Goal: Use online tool/utility: Utilize a website feature to perform a specific function

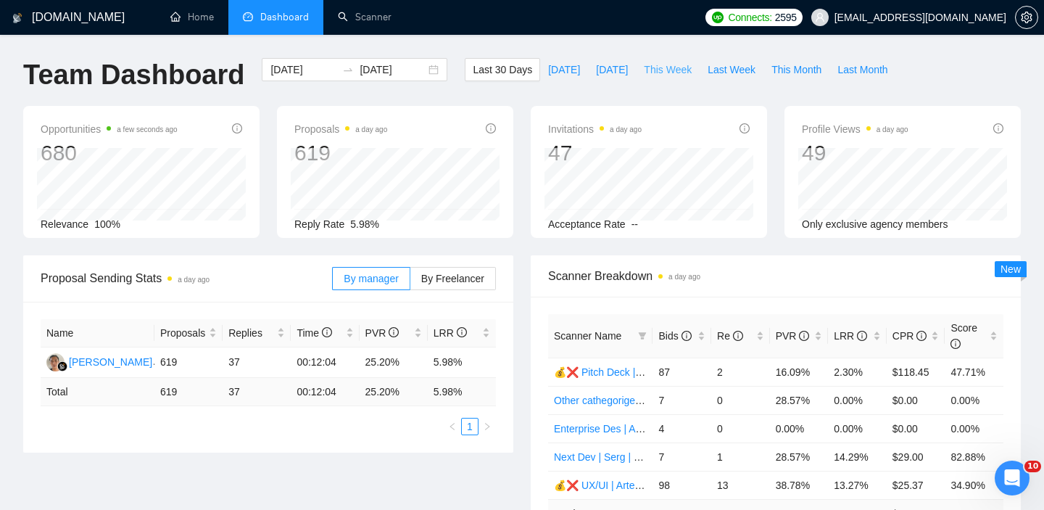
click at [673, 69] on span "This Week" at bounding box center [668, 70] width 48 height 16
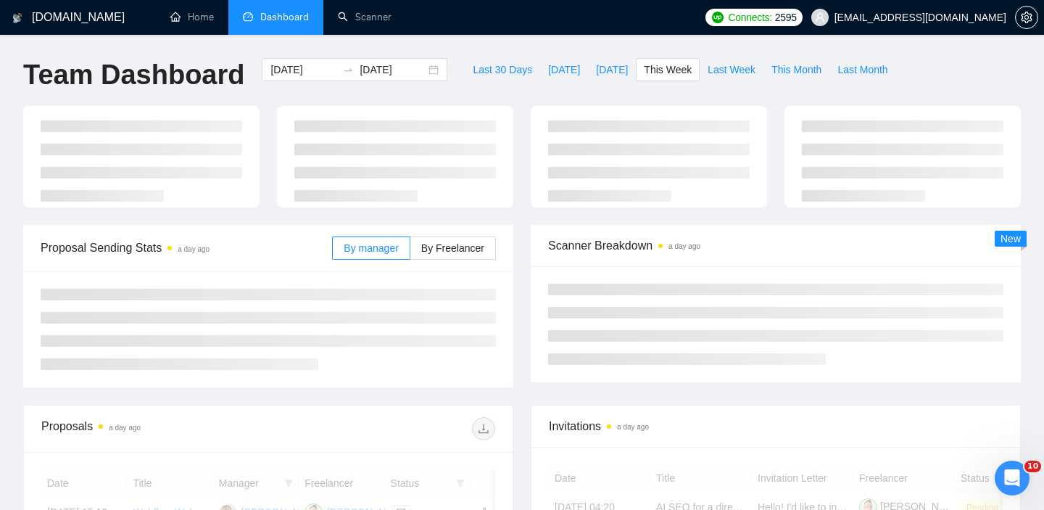
type input "[DATE]"
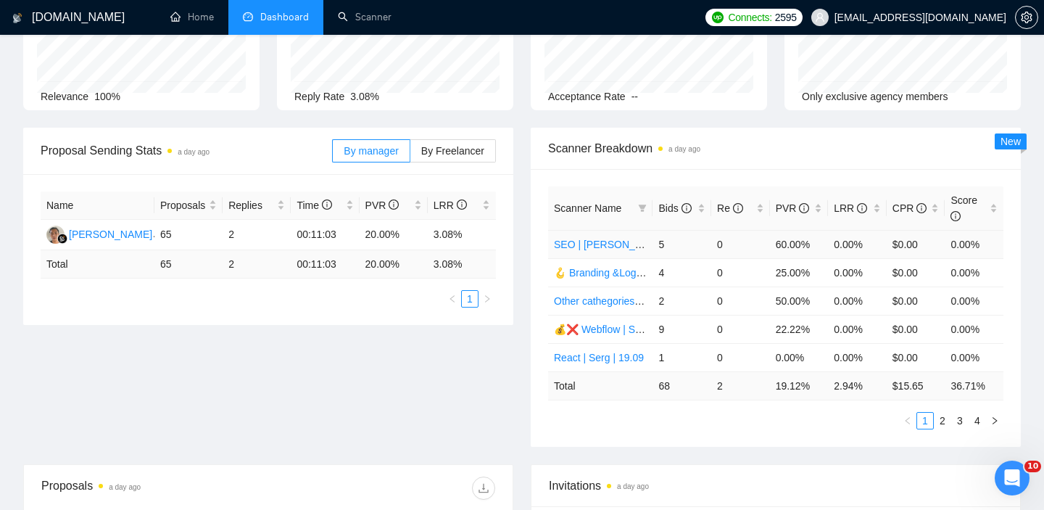
scroll to position [113, 0]
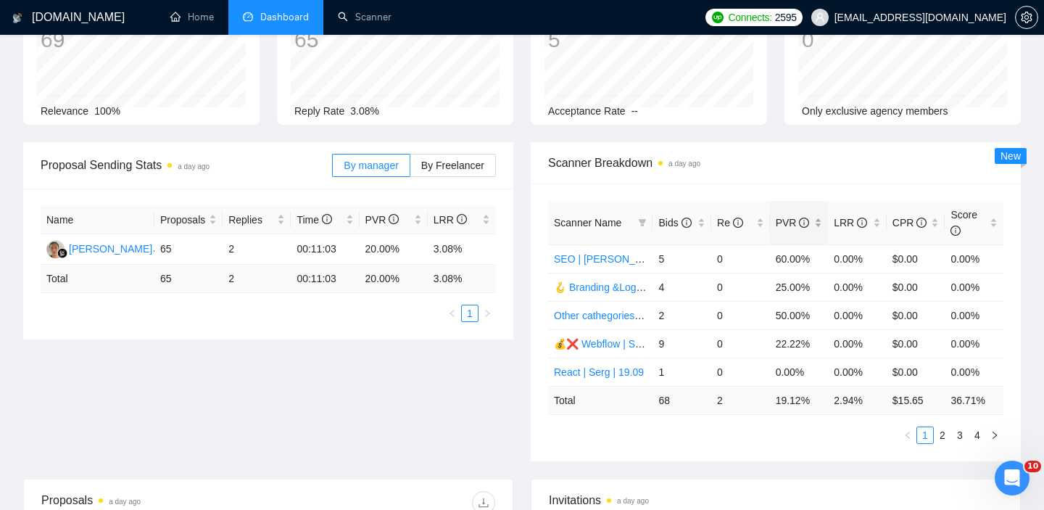
click at [823, 228] on div "PVR" at bounding box center [799, 223] width 47 height 16
click at [821, 225] on div "PVR" at bounding box center [799, 223] width 47 height 16
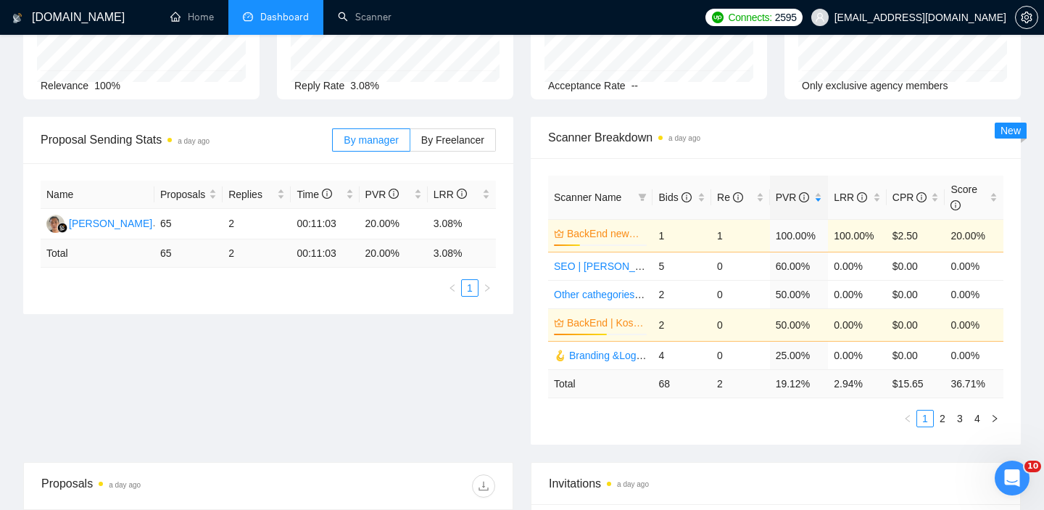
scroll to position [142, 0]
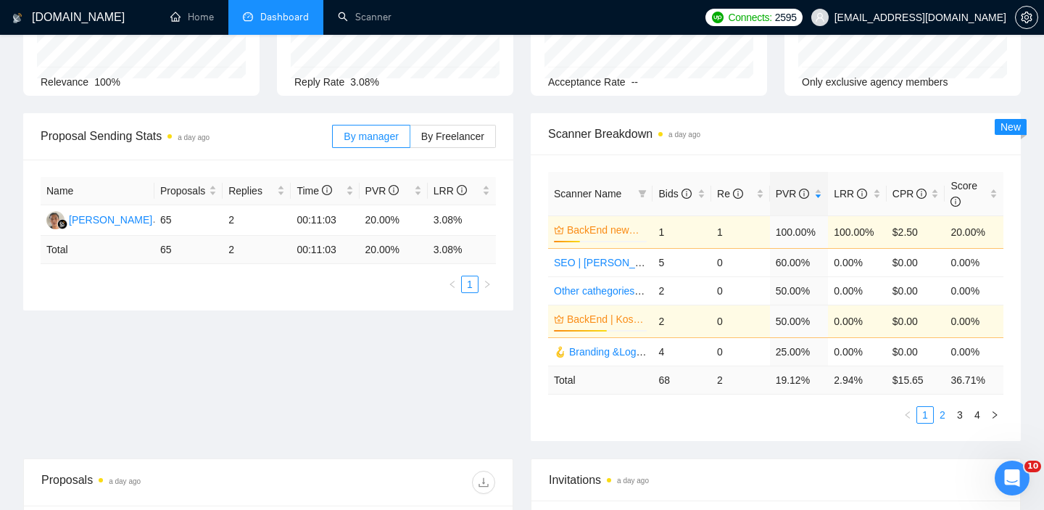
click at [944, 416] on link "2" at bounding box center [942, 415] width 16 height 16
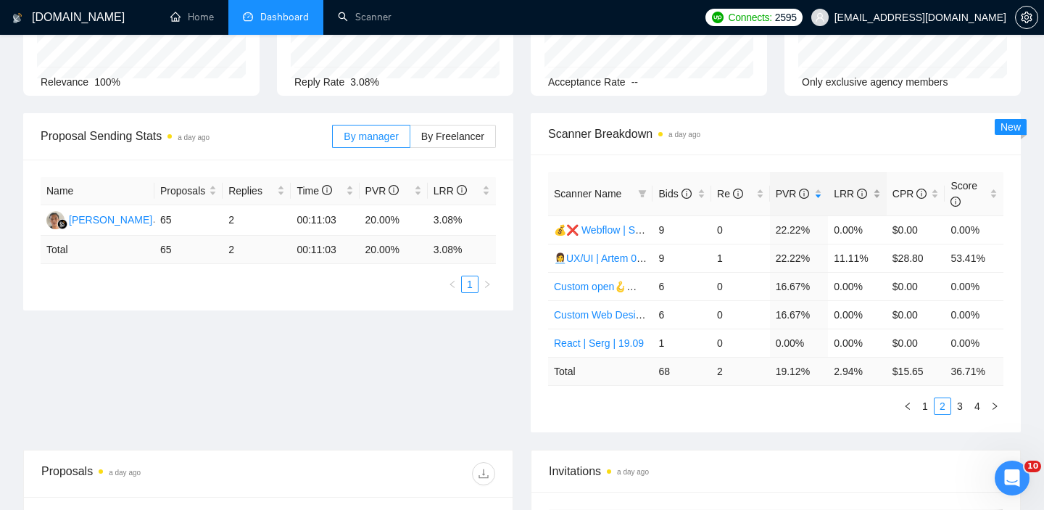
click at [877, 195] on div "LRR" at bounding box center [857, 194] width 47 height 16
click at [920, 407] on link "1" at bounding box center [925, 406] width 16 height 16
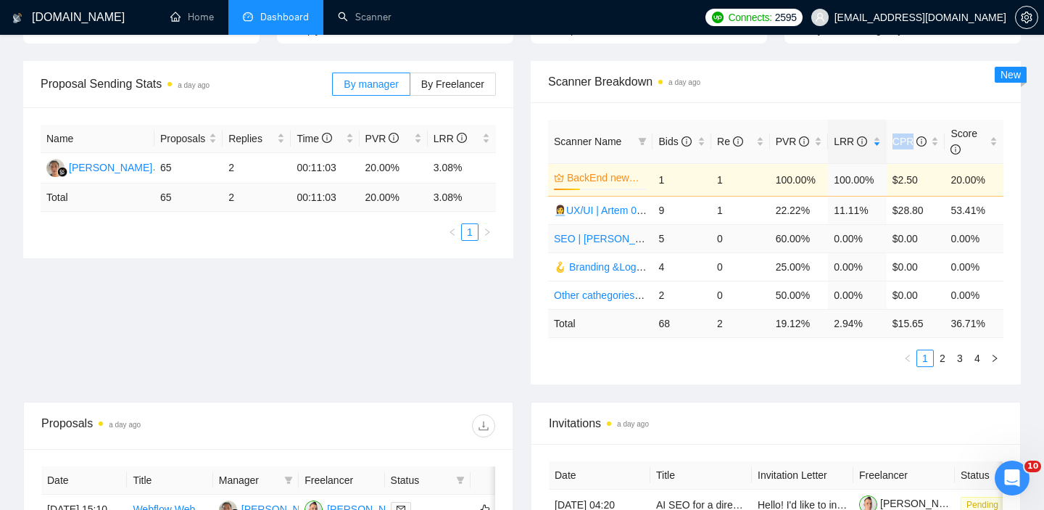
scroll to position [212, 0]
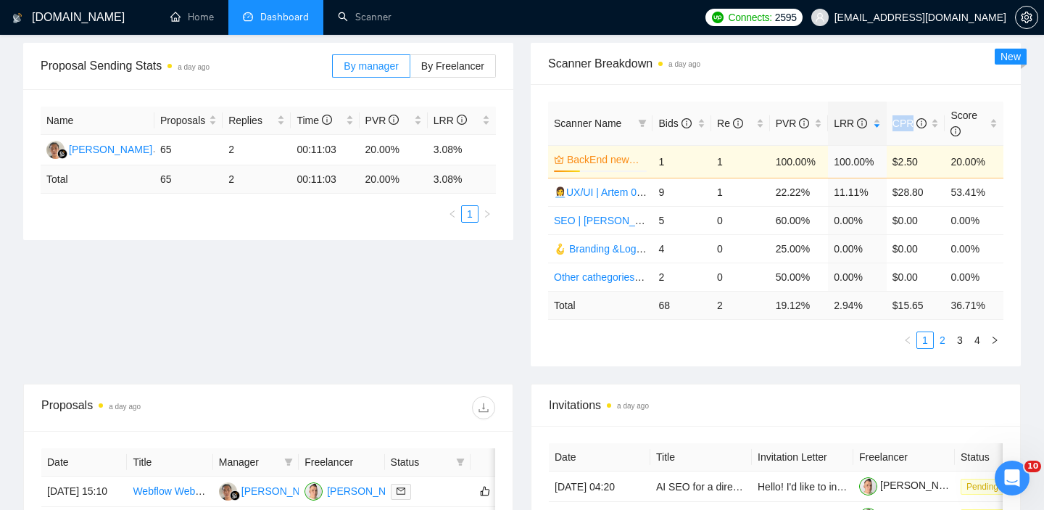
click at [943, 333] on link "2" at bounding box center [942, 340] width 16 height 16
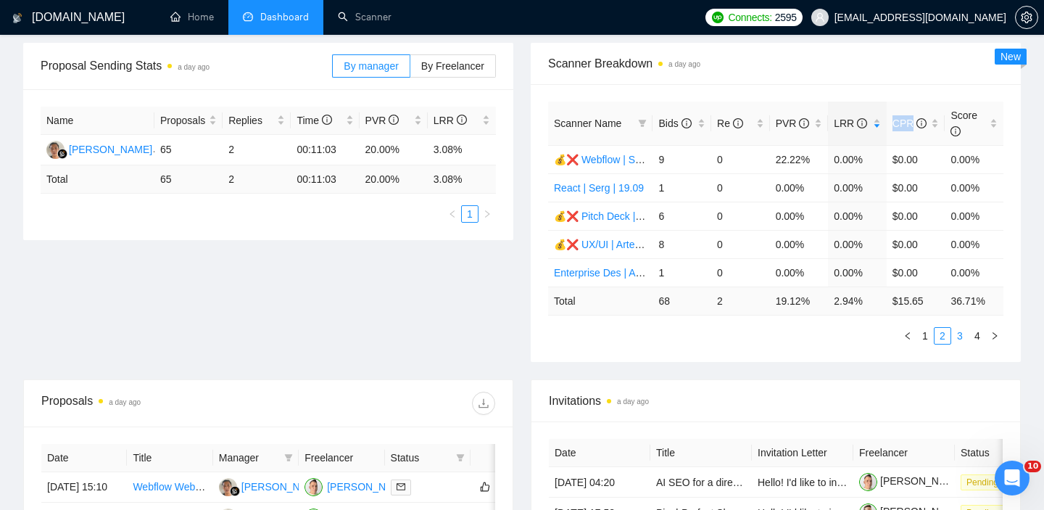
click at [960, 341] on link "3" at bounding box center [960, 336] width 16 height 16
click at [984, 339] on link "4" at bounding box center [977, 336] width 16 height 16
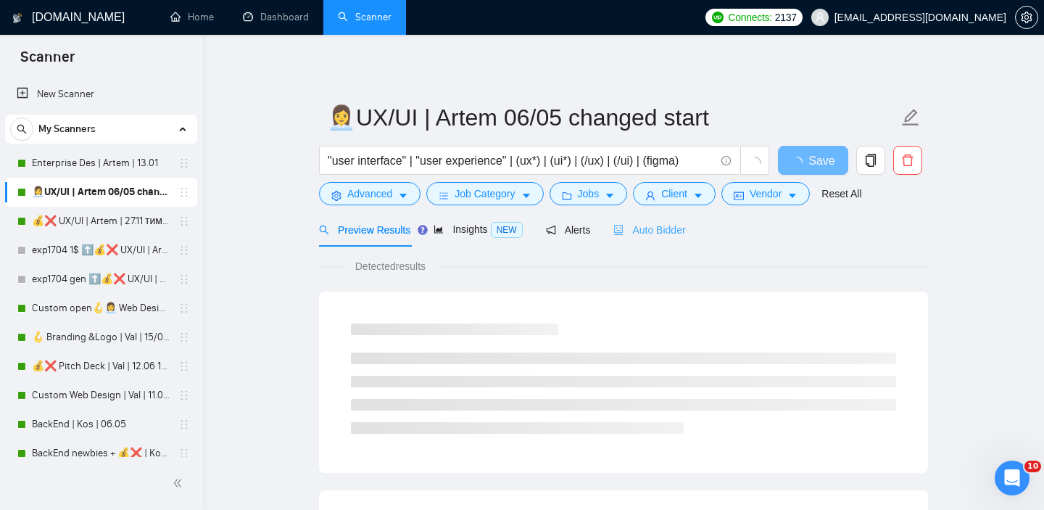
click at [657, 241] on div "Auto Bidder" at bounding box center [649, 229] width 72 height 34
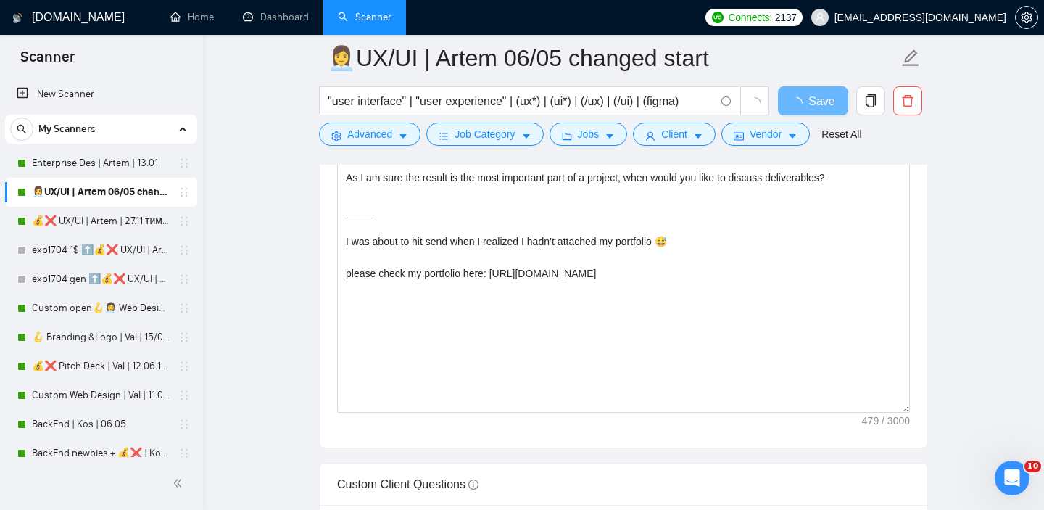
scroll to position [1646, 0]
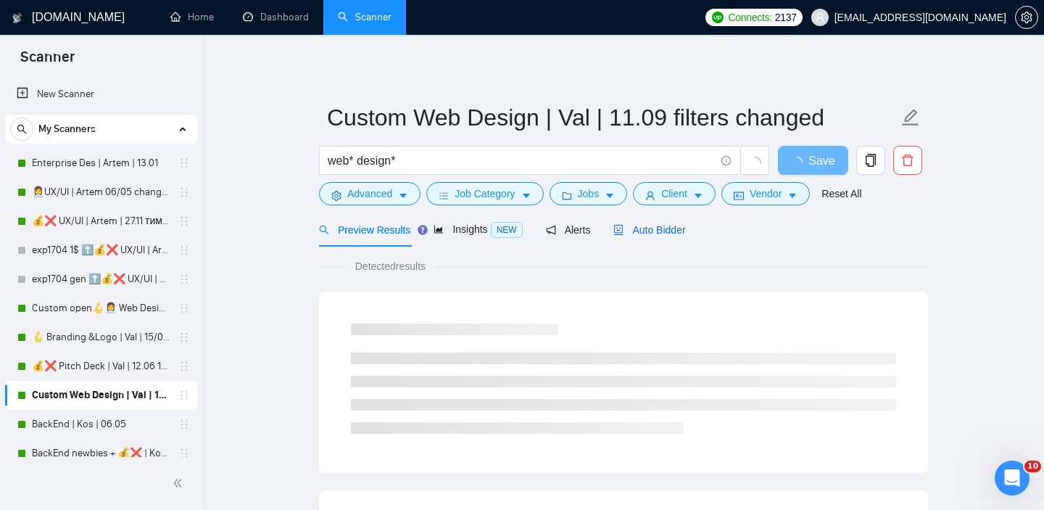
click at [655, 230] on span "Auto Bidder" at bounding box center [649, 230] width 72 height 12
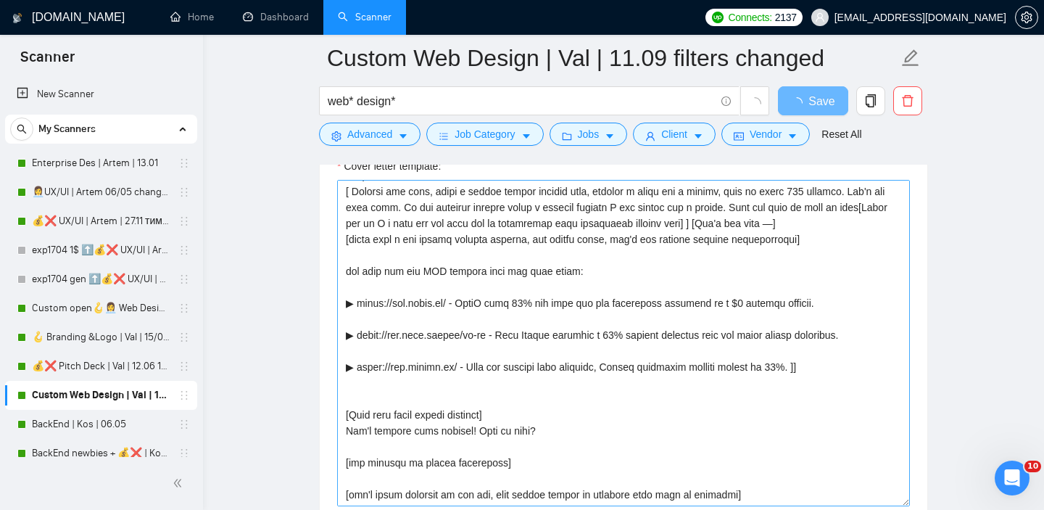
scroll to position [16, 0]
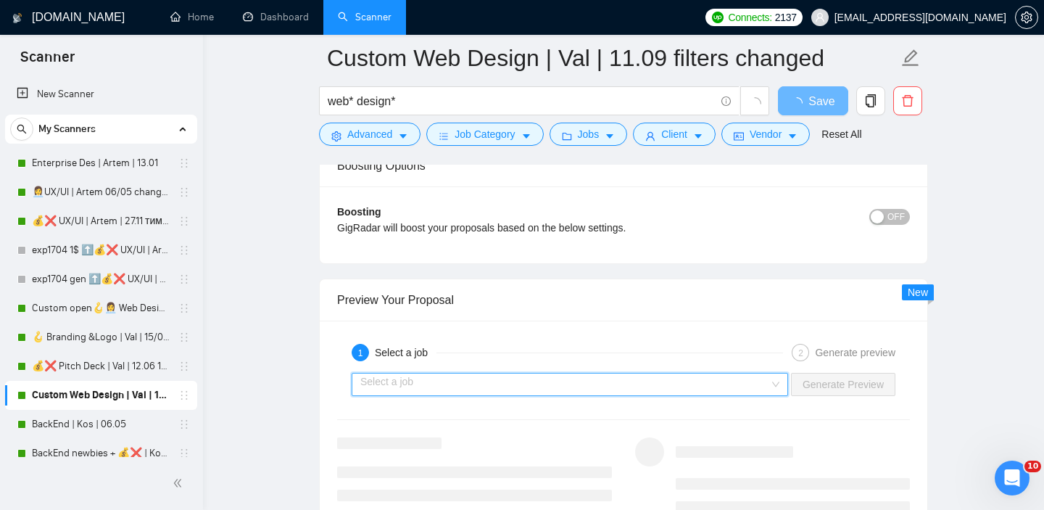
click at [515, 386] on input "search" at bounding box center [564, 384] width 409 height 22
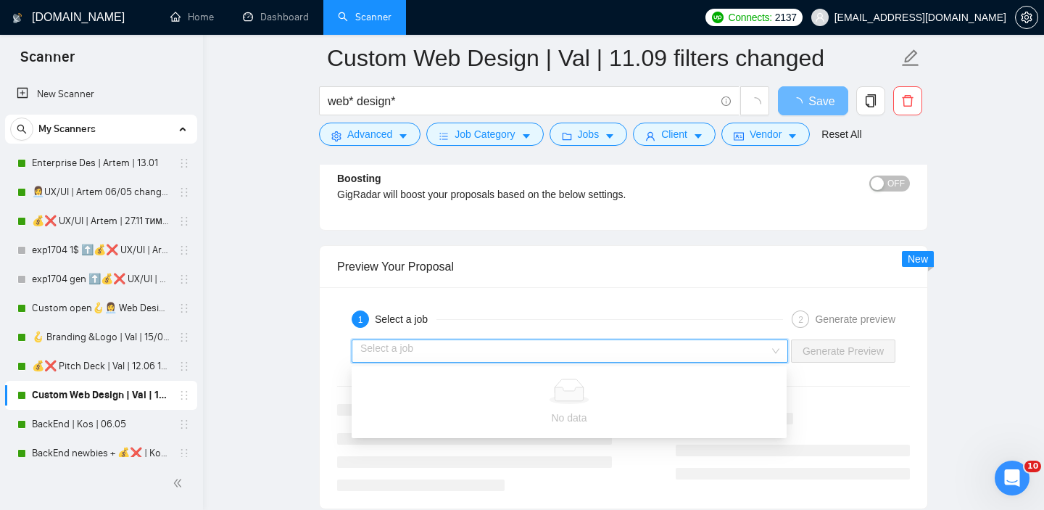
scroll to position [2621, 0]
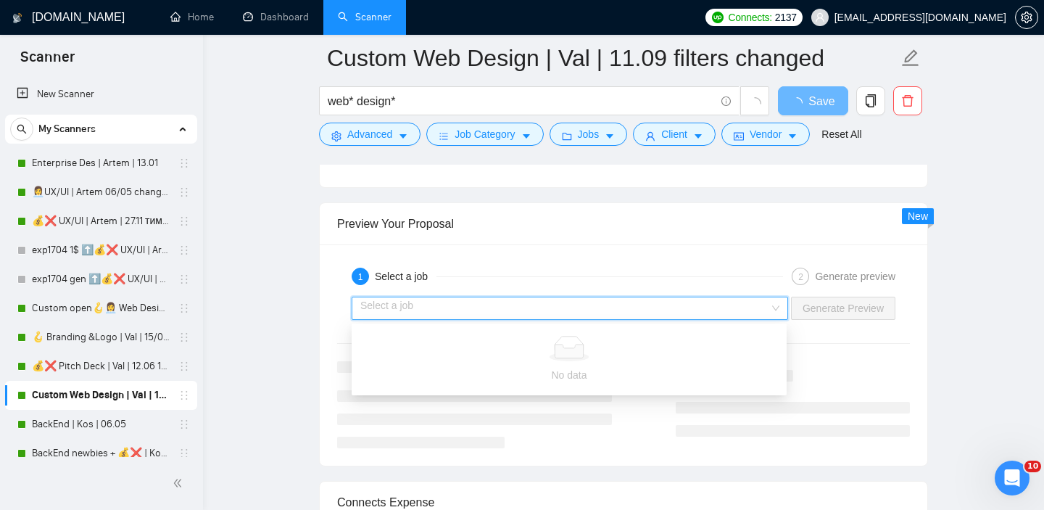
click at [586, 260] on div "1 Select a job 2 Generate preview Select a job Generate Preview" at bounding box center [623, 354] width 607 height 221
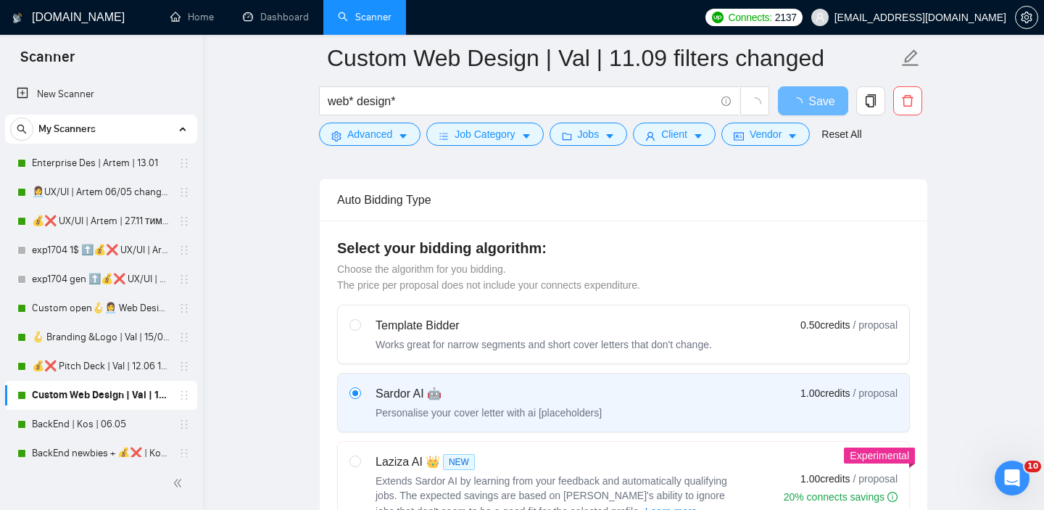
scroll to position [285, 0]
